Goal: Information Seeking & Learning: Learn about a topic

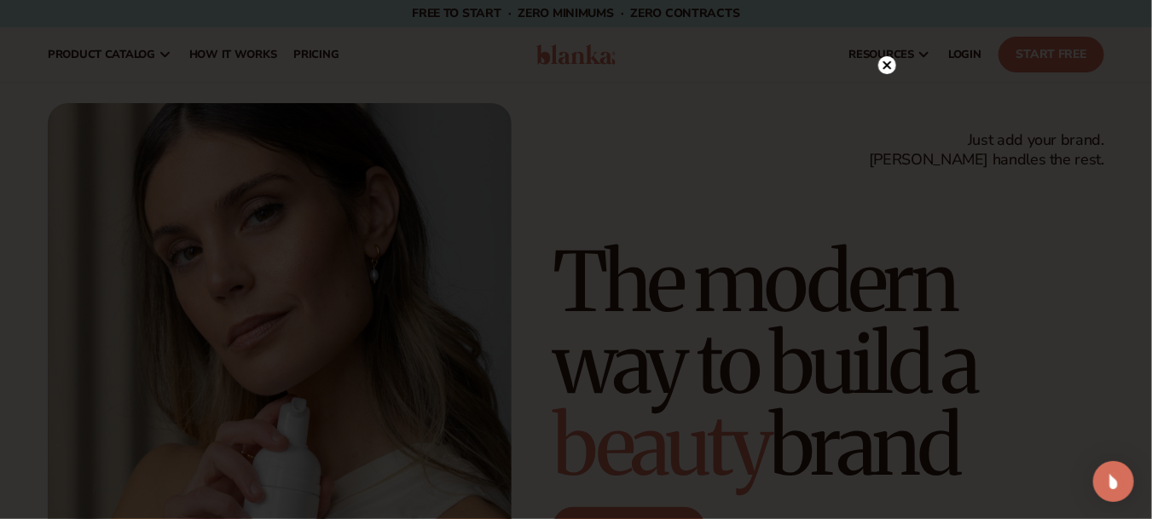
click at [883, 59] on circle at bounding box center [888, 65] width 18 height 18
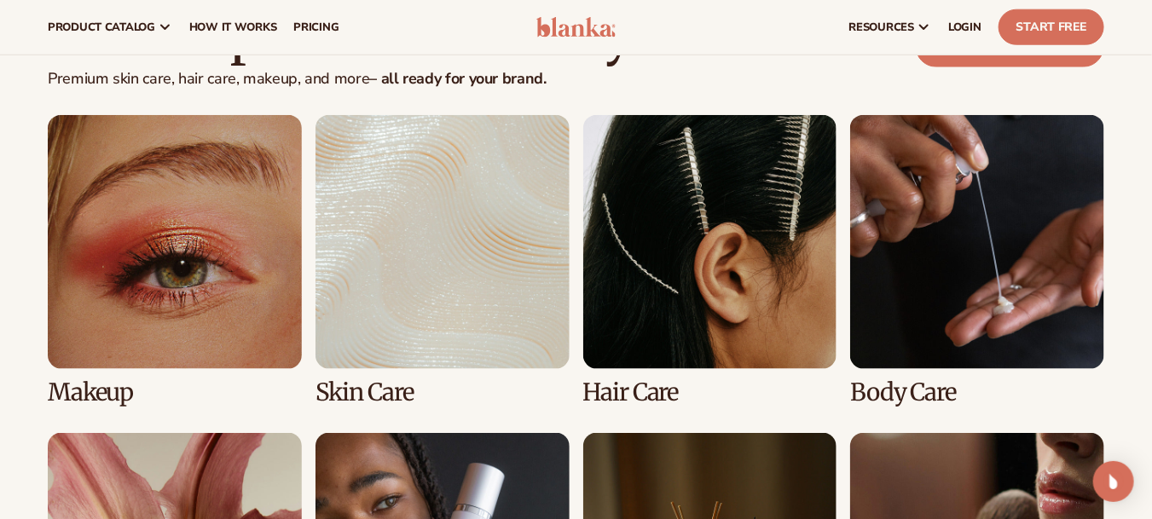
scroll to position [3171, 0]
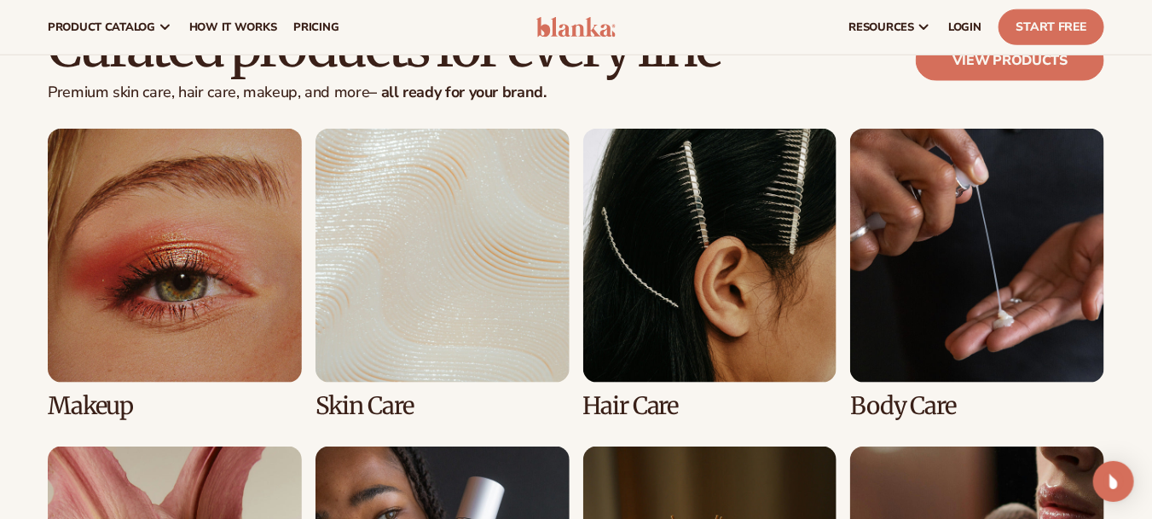
click at [202, 267] on link "1 / 8" at bounding box center [175, 274] width 254 height 291
click at [1024, 66] on link "View products" at bounding box center [1010, 60] width 189 height 41
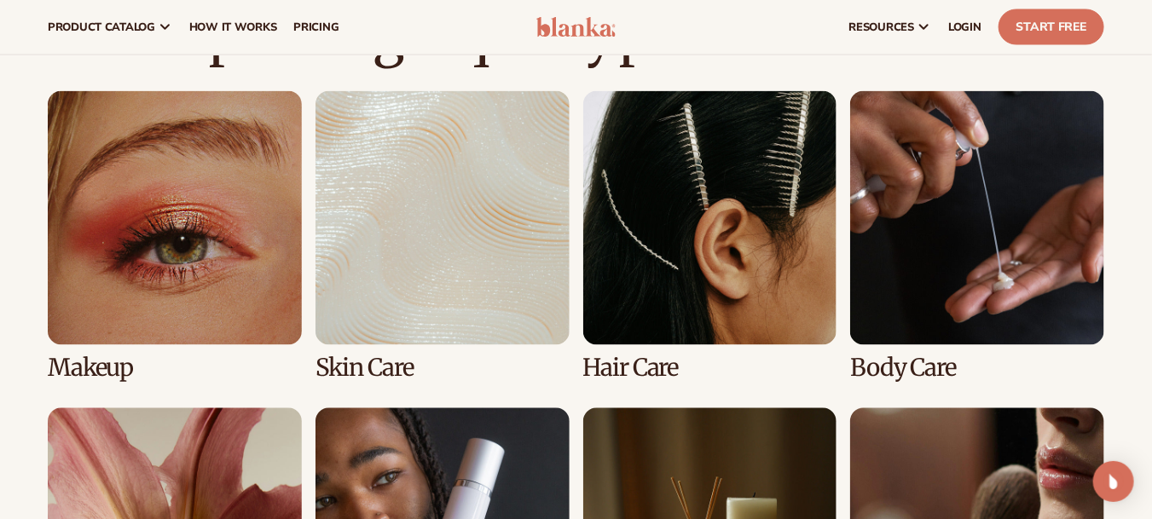
scroll to position [1163, 0]
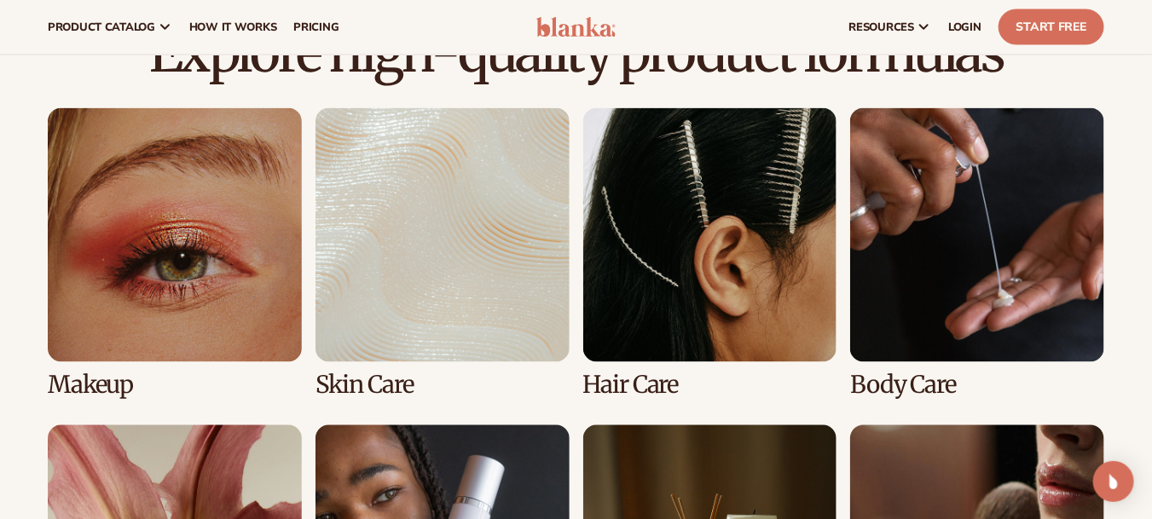
click at [144, 241] on link "1 / 8" at bounding box center [175, 253] width 254 height 291
click at [116, 380] on link "1 / 8" at bounding box center [175, 253] width 254 height 291
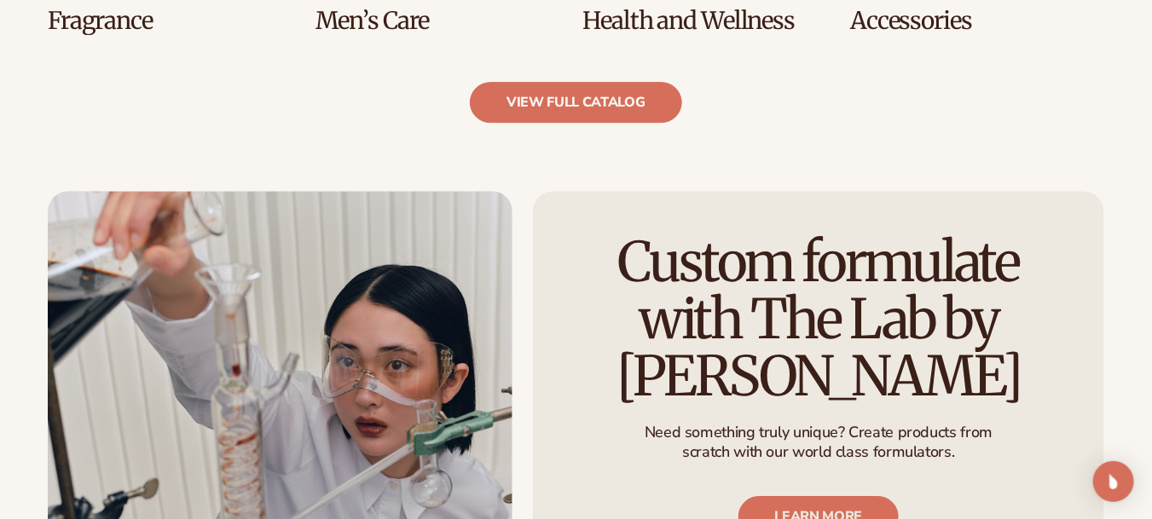
scroll to position [1878, 0]
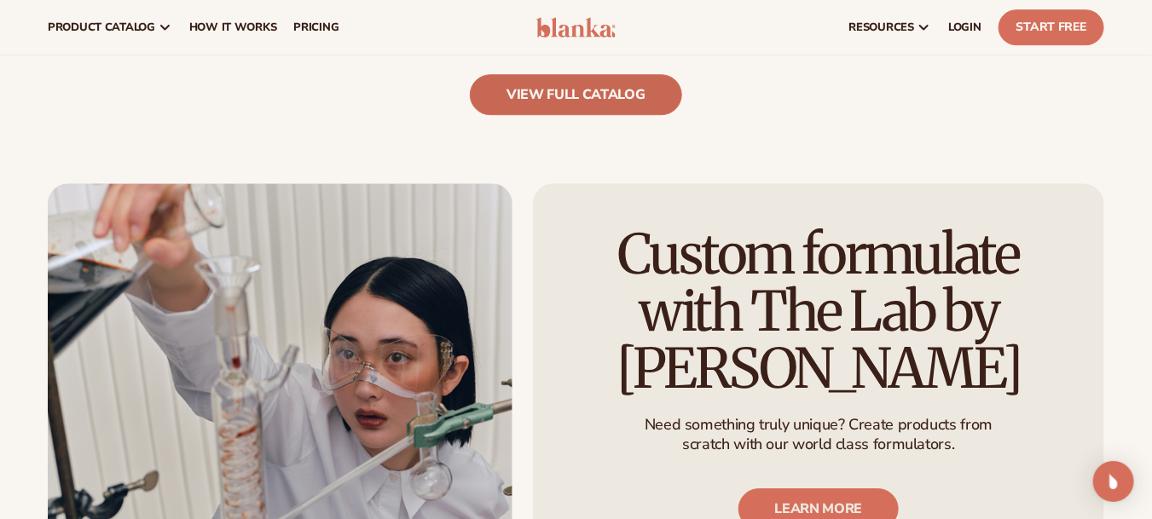
click at [585, 84] on link "view full catalog" at bounding box center [576, 94] width 212 height 41
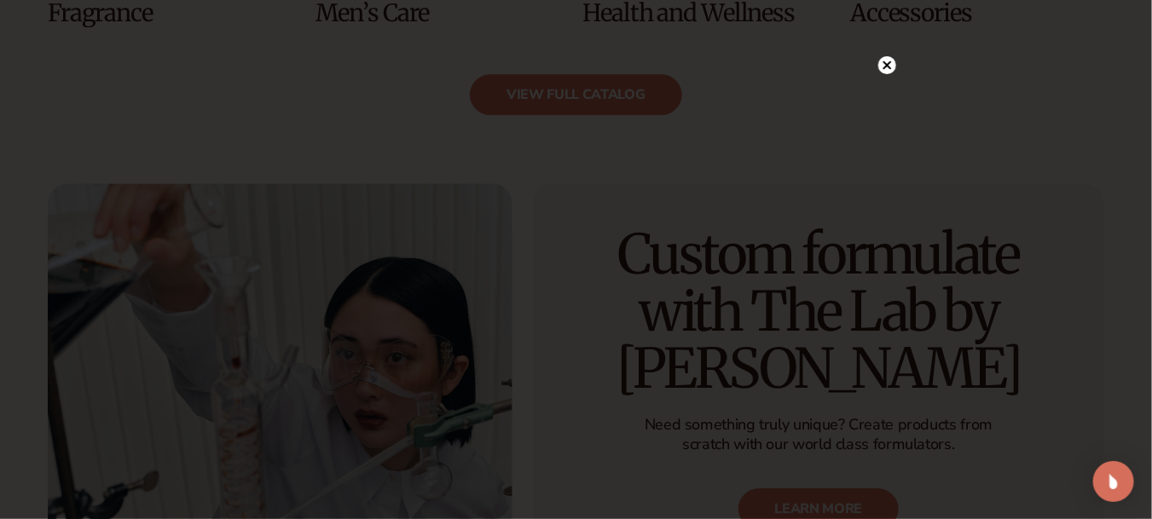
scroll to position [1964, 0]
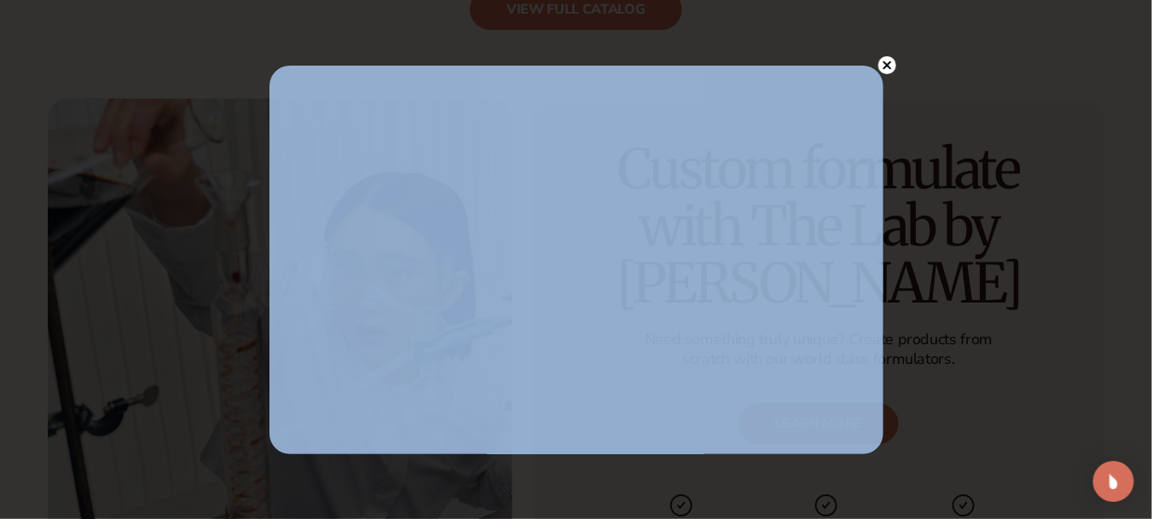
click at [893, 62] on body "Skip to content Free to start · ZERO minimums · ZERO contracts · Free to start …" at bounding box center [576, 48] width 1152 height 4025
drag, startPoint x: 891, startPoint y: 65, endPoint x: 913, endPoint y: 111, distance: 51.1
click at [890, 65] on circle at bounding box center [888, 65] width 18 height 18
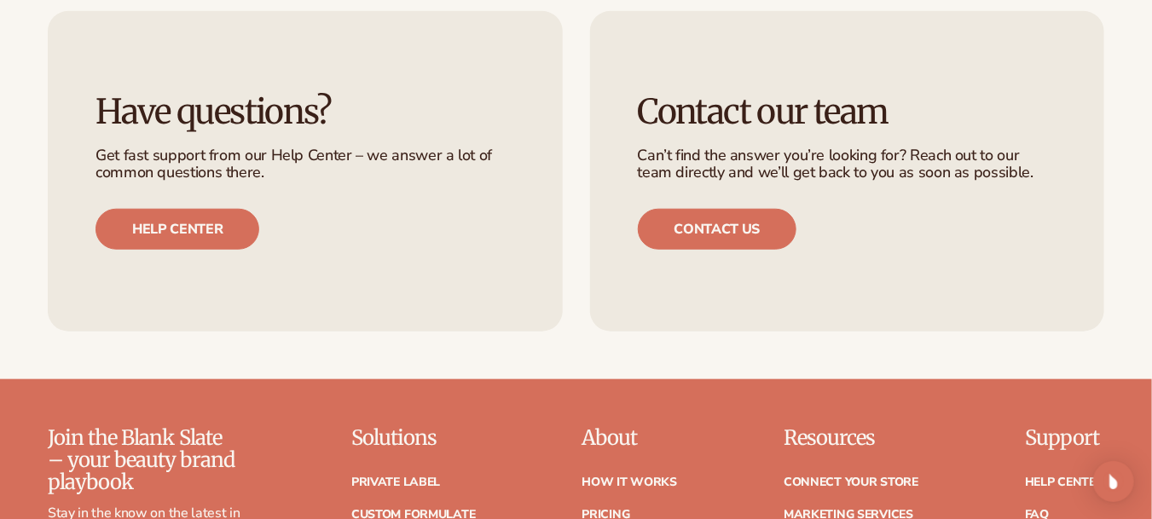
scroll to position [3243, 0]
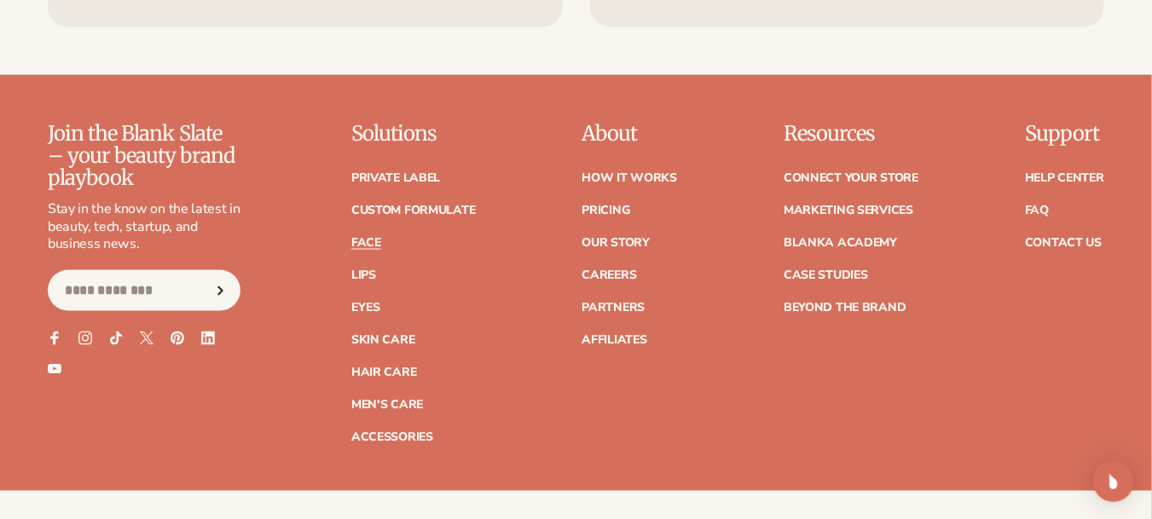
click at [368, 241] on link "Face" at bounding box center [366, 243] width 30 height 12
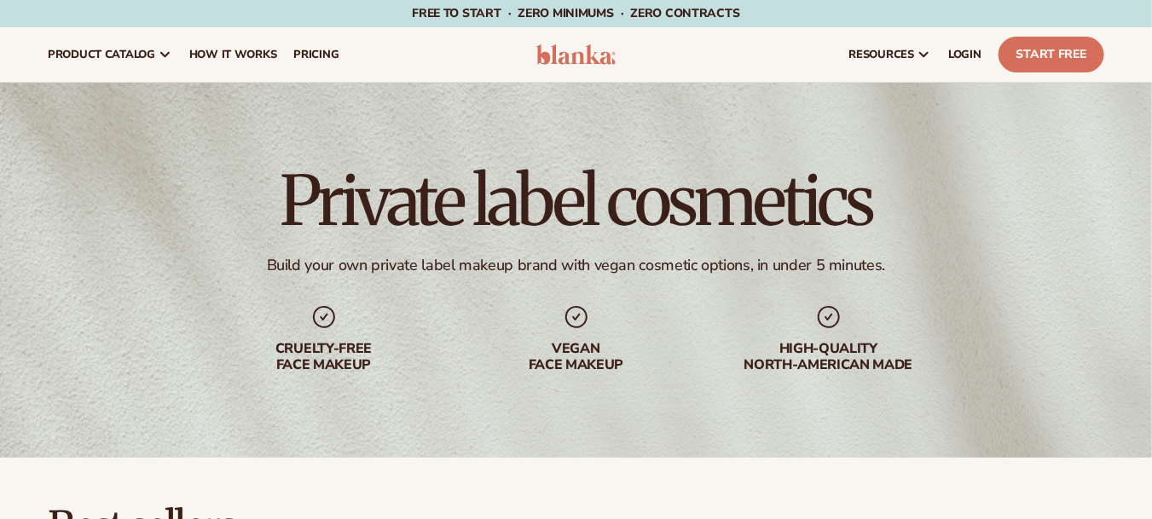
scroll to position [426, 0]
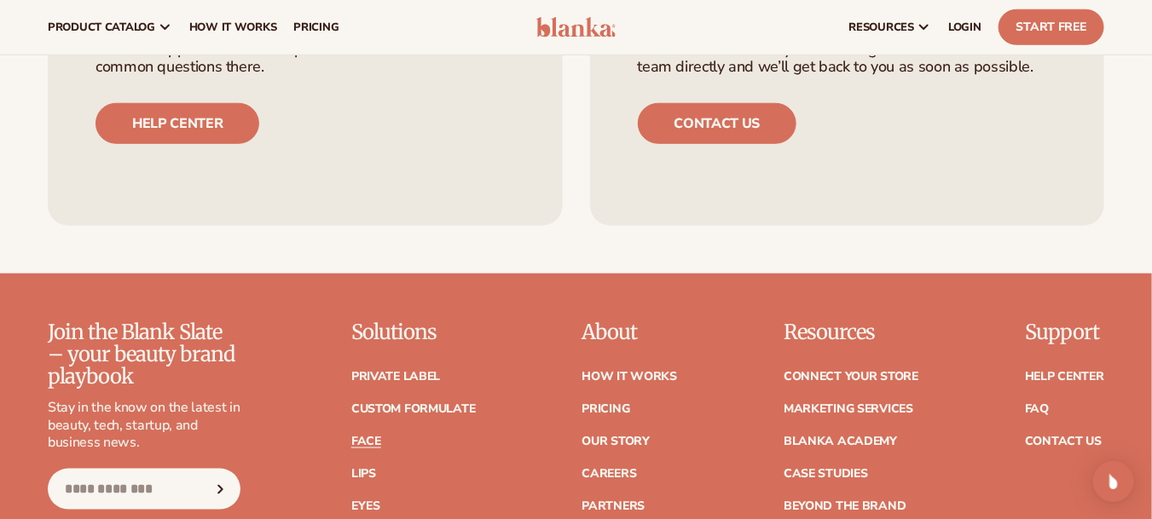
scroll to position [3033, 0]
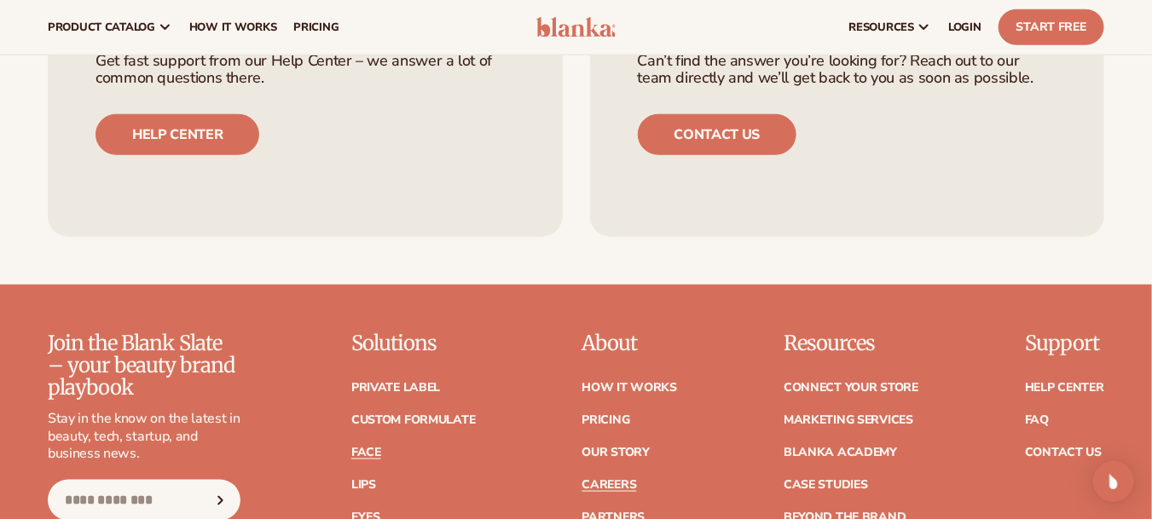
click at [619, 485] on link "Careers" at bounding box center [609, 485] width 55 height 12
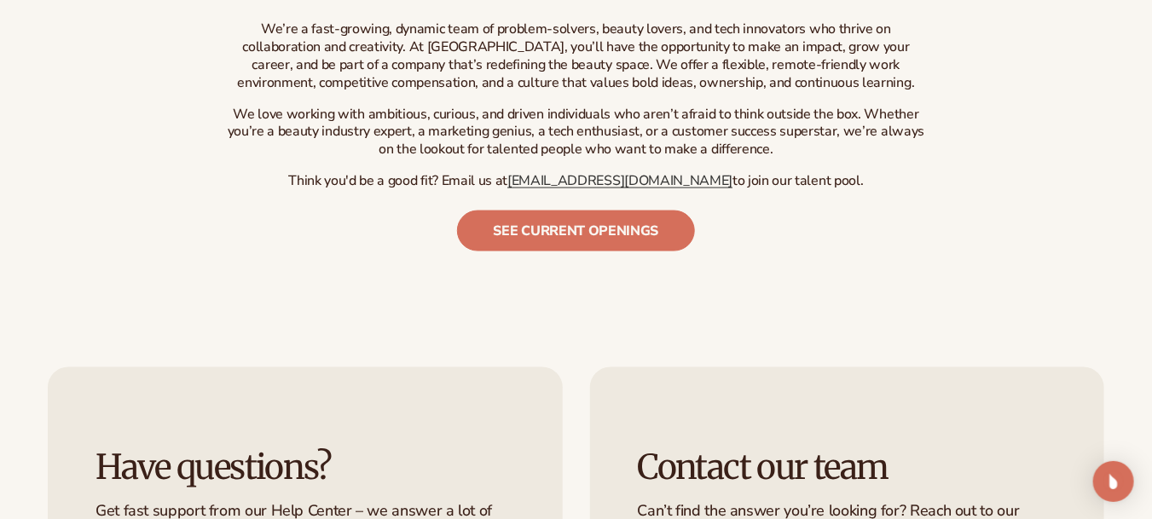
scroll to position [863, 0]
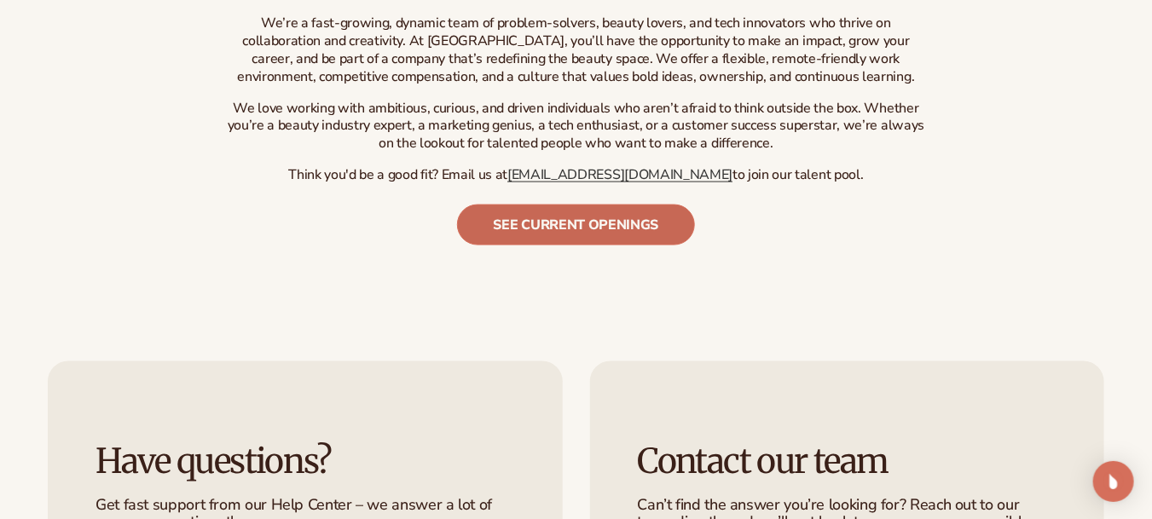
click at [544, 205] on link "See current openings" at bounding box center [576, 225] width 239 height 41
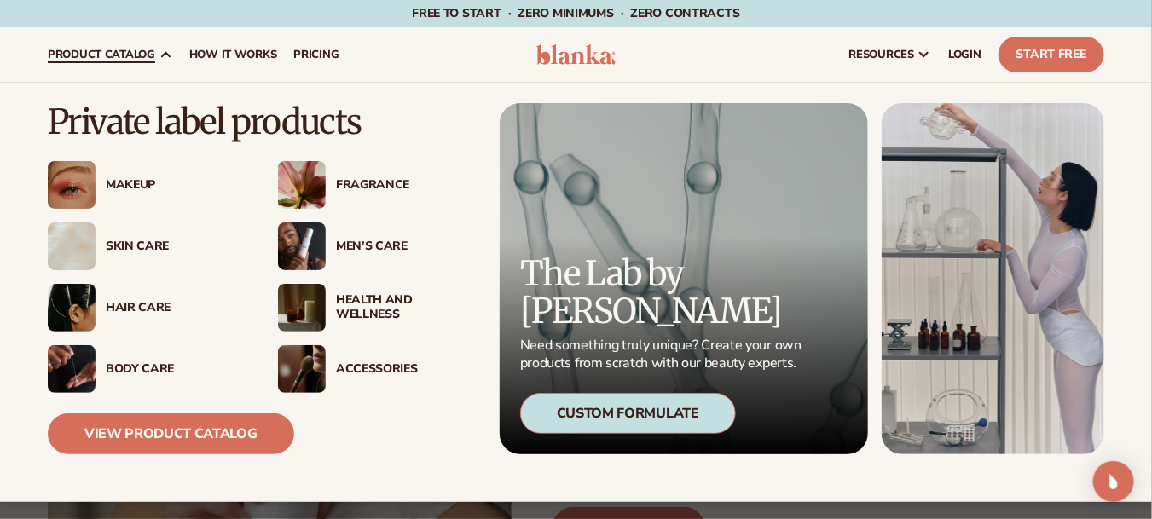
click at [86, 185] on img at bounding box center [72, 185] width 48 height 48
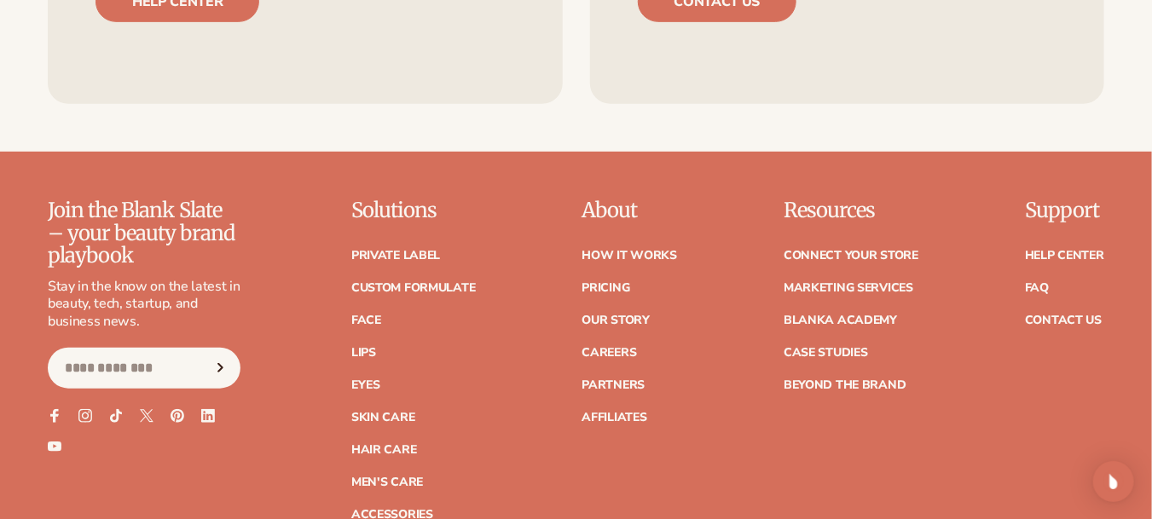
scroll to position [2958, 0]
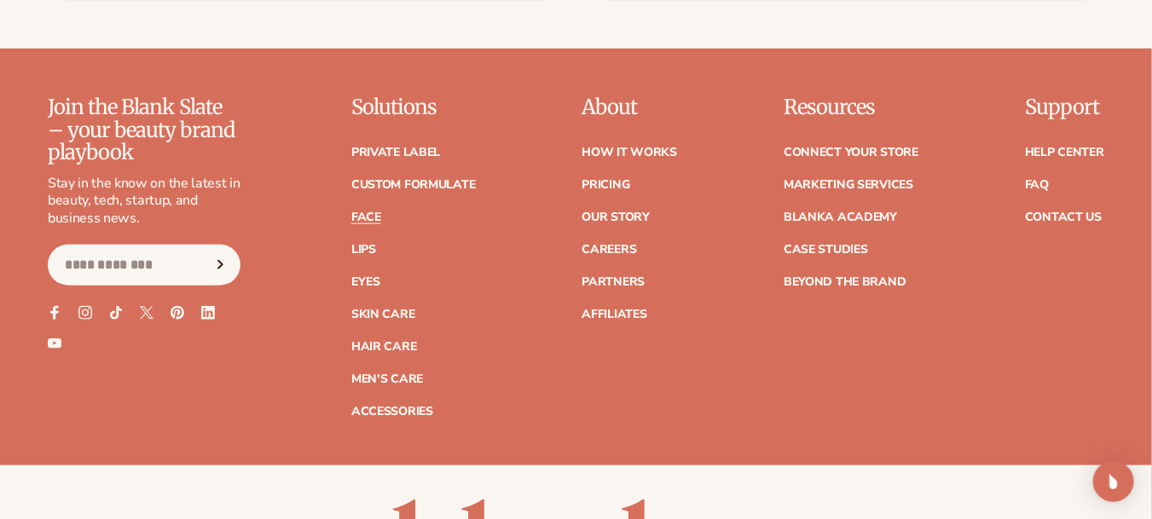
click at [363, 212] on link "Face" at bounding box center [366, 218] width 30 height 12
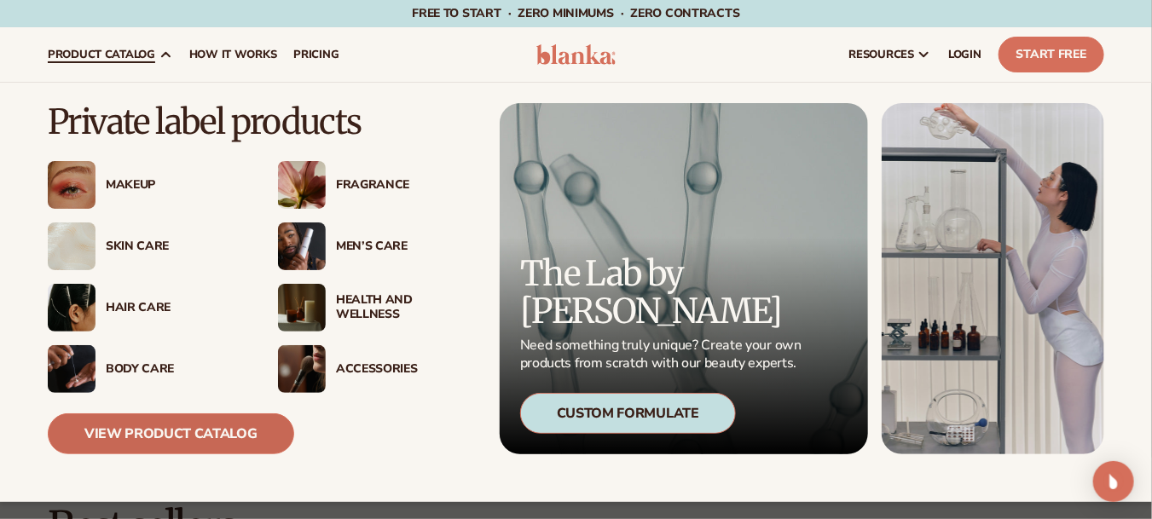
click at [206, 432] on link "View Product Catalog" at bounding box center [171, 434] width 247 height 41
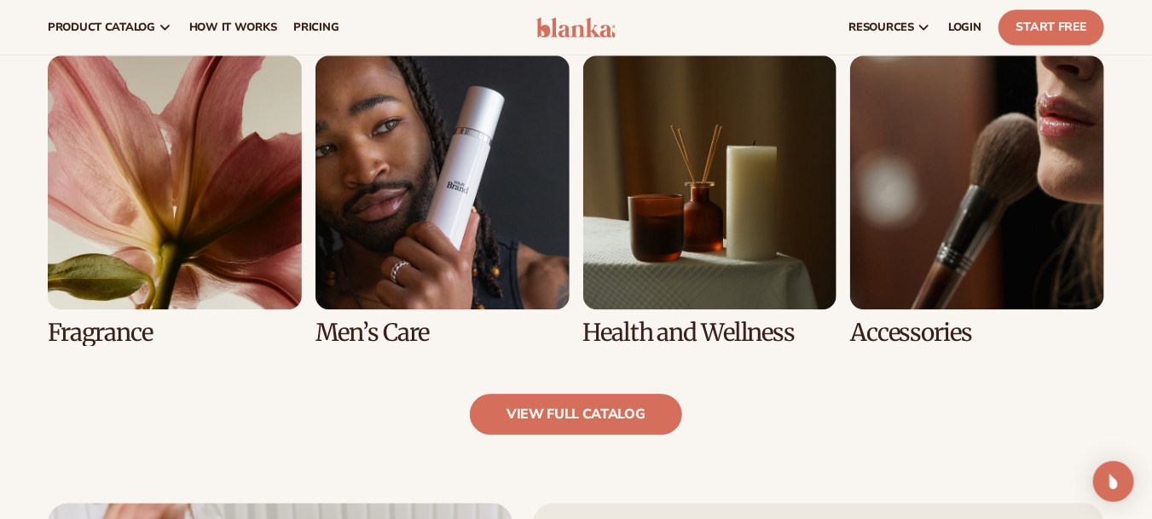
scroll to position [1491, 0]
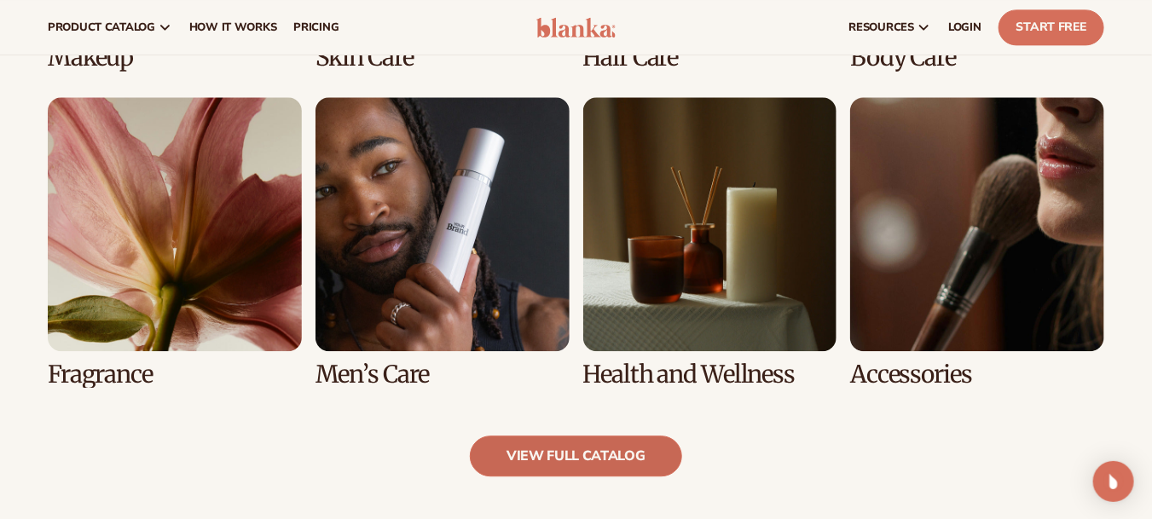
click at [639, 456] on link "view full catalog" at bounding box center [576, 456] width 212 height 41
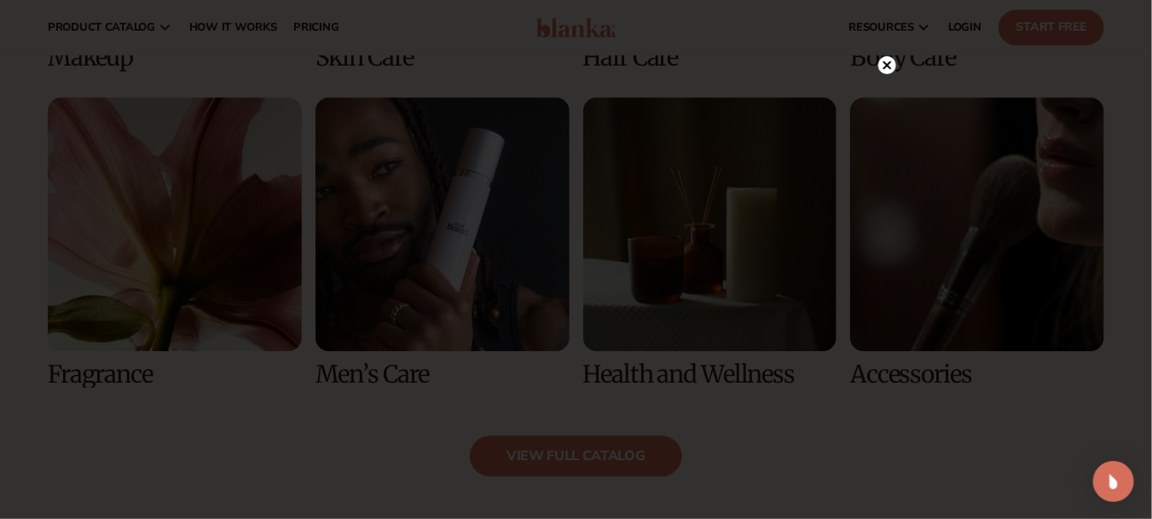
click at [887, 66] on icon at bounding box center [887, 65] width 9 height 9
